Goal: Task Accomplishment & Management: Manage account settings

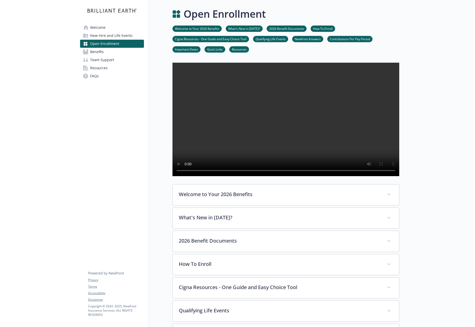
scroll to position [345, 0]
